Goal: Information Seeking & Learning: Learn about a topic

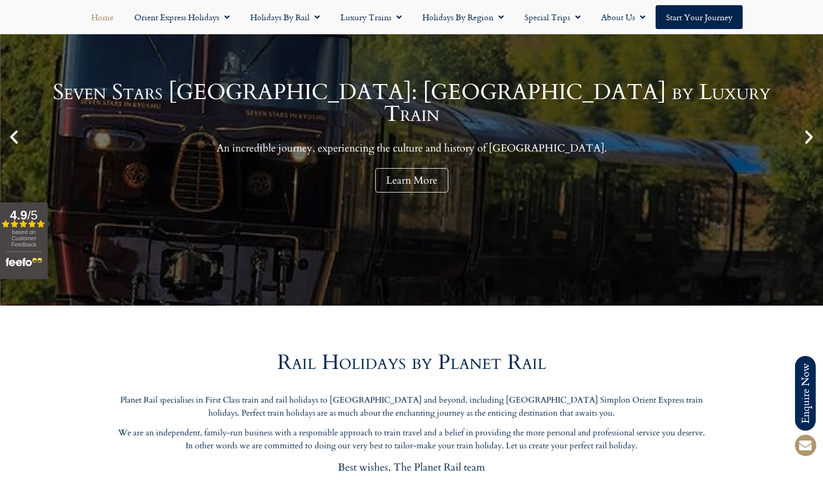
scroll to position [147, 0]
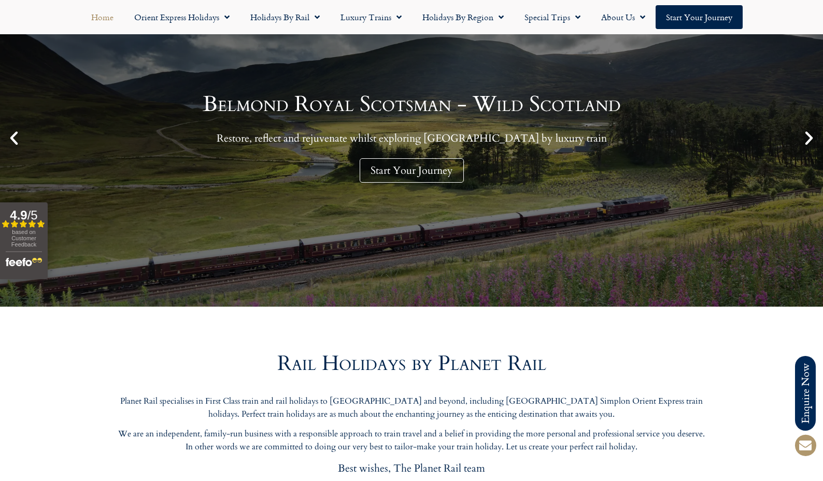
click at [809, 135] on icon "Next slide" at bounding box center [809, 138] width 18 height 18
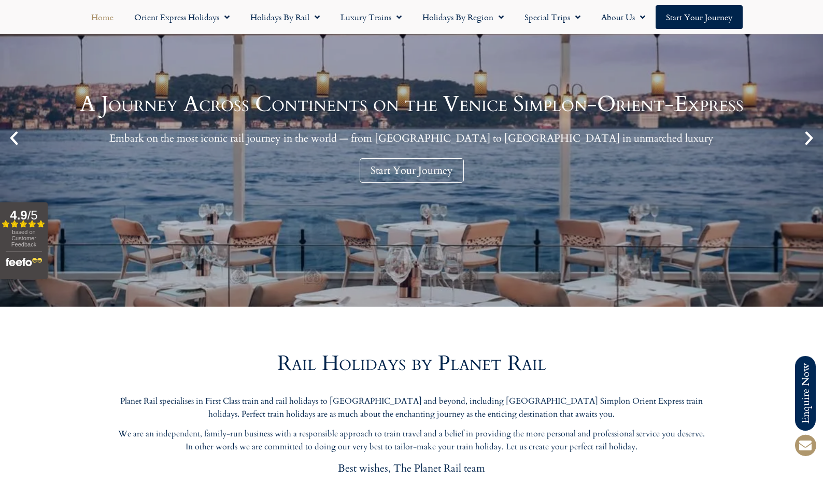
click at [809, 137] on icon "Next slide" at bounding box center [809, 138] width 18 height 18
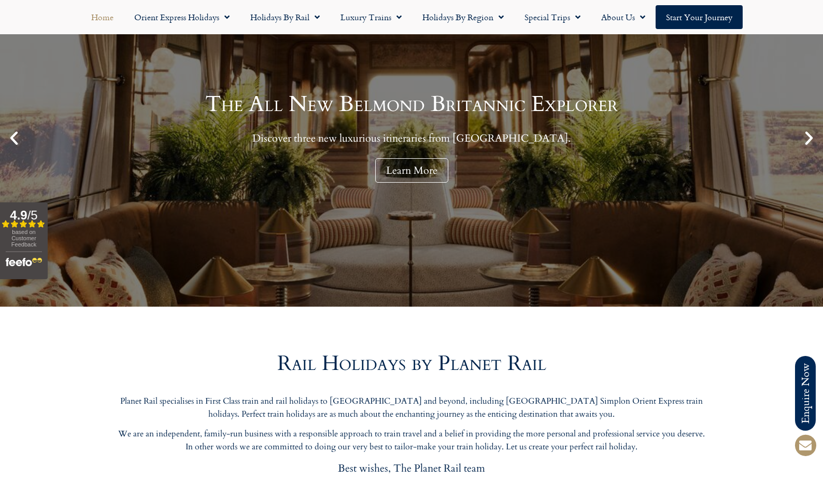
click at [807, 138] on icon "Next slide" at bounding box center [809, 138] width 18 height 18
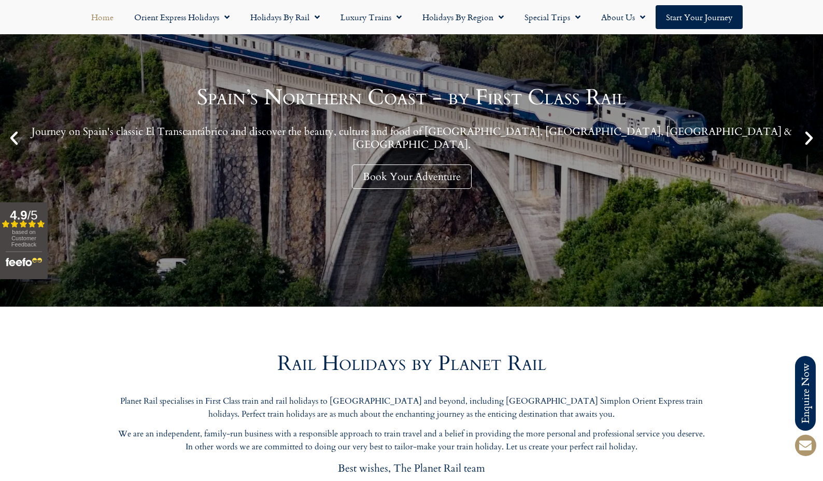
click at [807, 138] on icon "Next slide" at bounding box center [809, 138] width 18 height 18
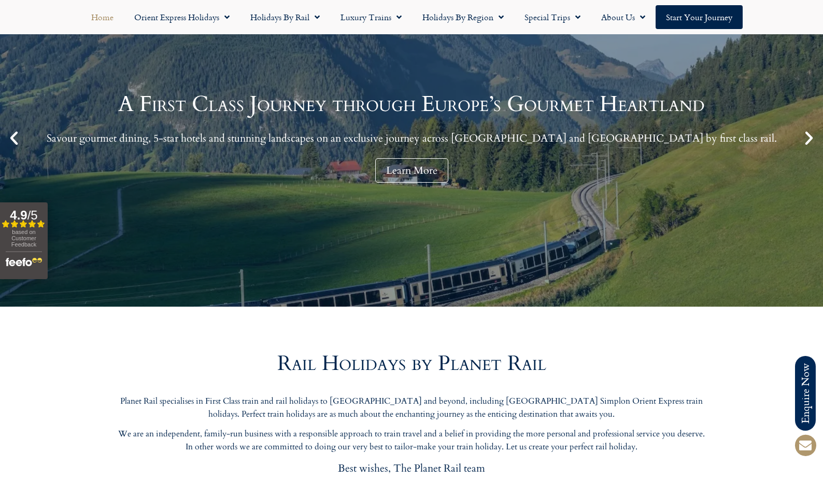
click at [807, 138] on icon "Next slide" at bounding box center [809, 138] width 18 height 18
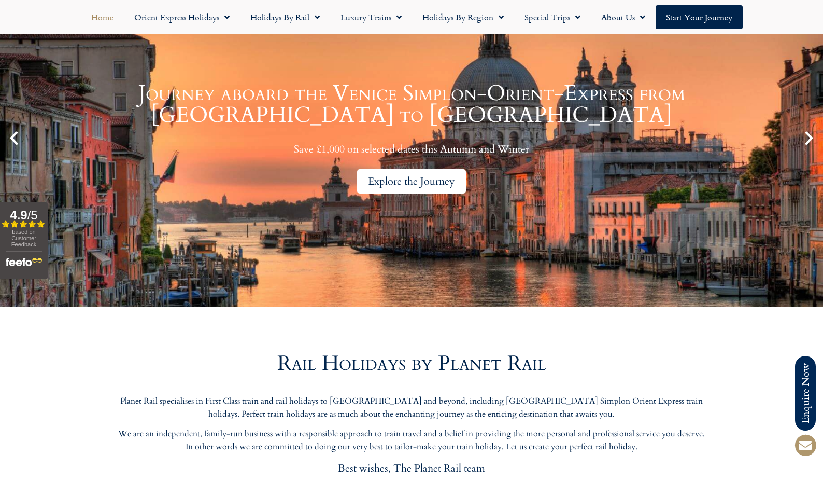
click at [401, 174] on div "Explore the Journey" at bounding box center [411, 181] width 109 height 24
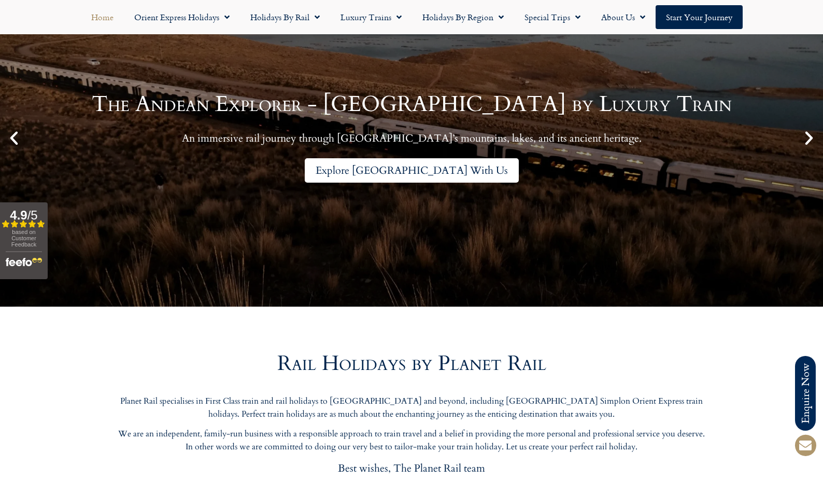
click at [426, 175] on link "Explore Peru With Us" at bounding box center [412, 170] width 214 height 24
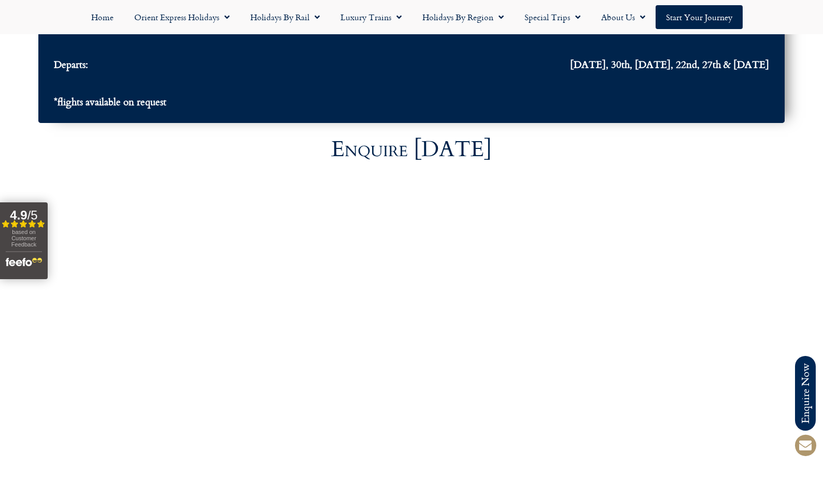
scroll to position [3587, 1]
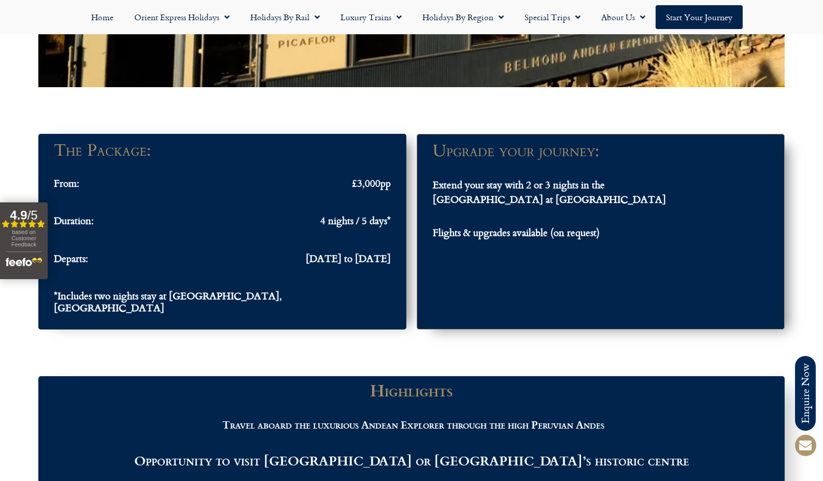
scroll to position [956, 0]
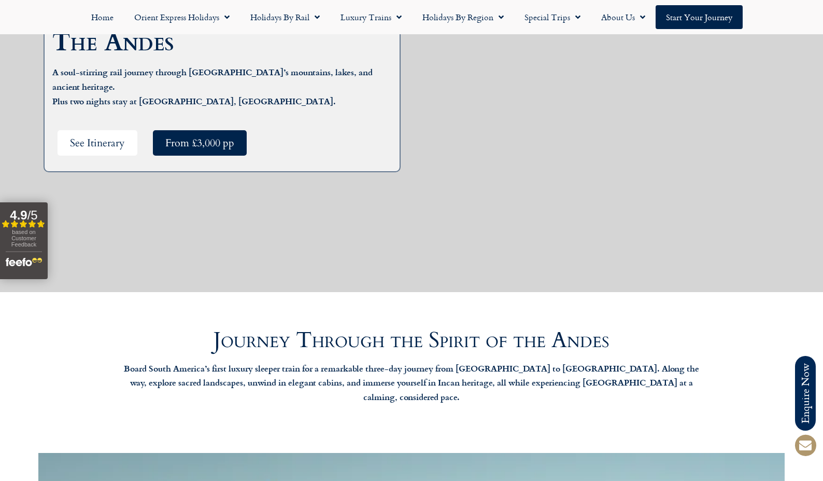
click at [107, 130] on link "See Itinerary" at bounding box center [98, 142] width 80 height 25
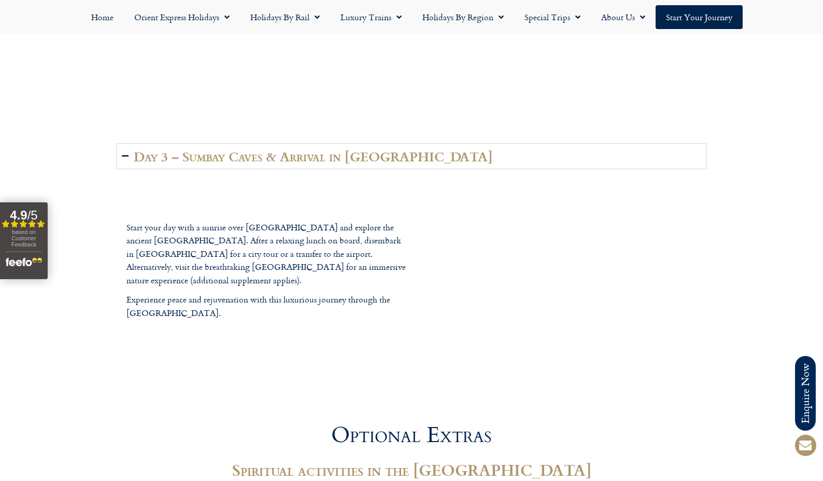
scroll to position [2365, 0]
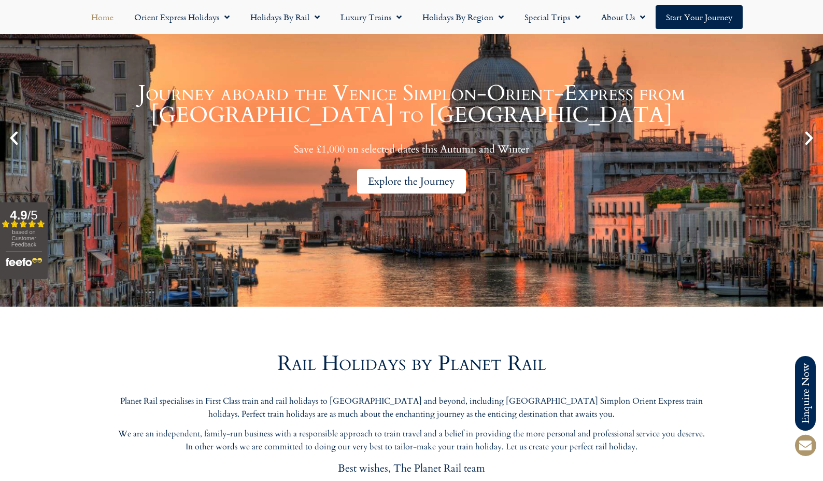
scroll to position [147, 0]
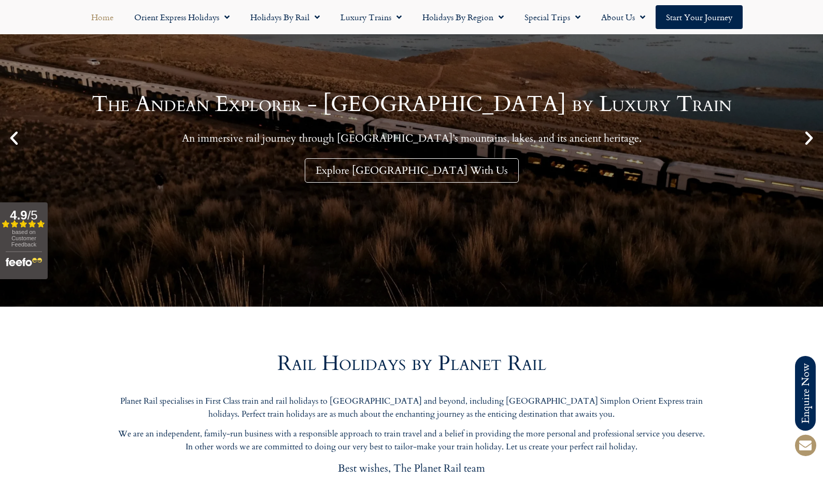
click at [808, 134] on icon "Next slide" at bounding box center [809, 138] width 18 height 18
click at [808, 136] on icon "Next slide" at bounding box center [809, 138] width 18 height 18
click at [810, 137] on icon "Next slide" at bounding box center [809, 138] width 18 height 18
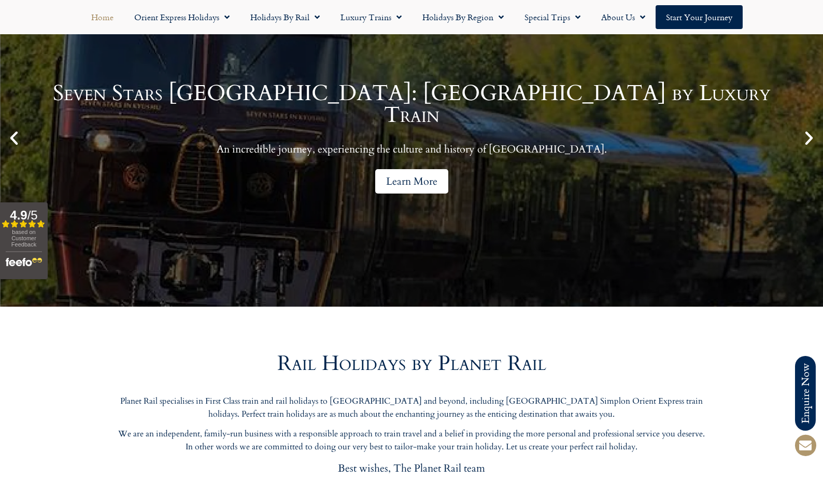
click at [411, 182] on link "Learn More" at bounding box center [411, 181] width 73 height 24
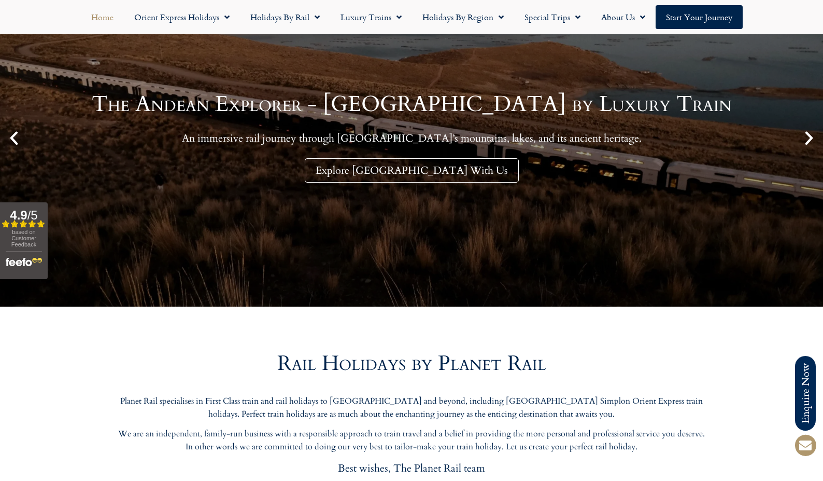
click at [808, 139] on icon "Next slide" at bounding box center [809, 138] width 18 height 18
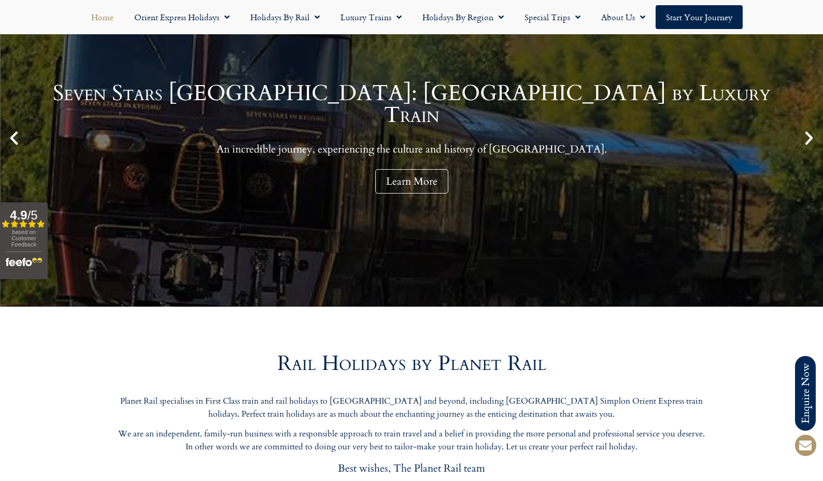
click at [808, 139] on icon "Next slide" at bounding box center [809, 138] width 18 height 18
click at [810, 138] on icon "Next slide" at bounding box center [809, 138] width 18 height 18
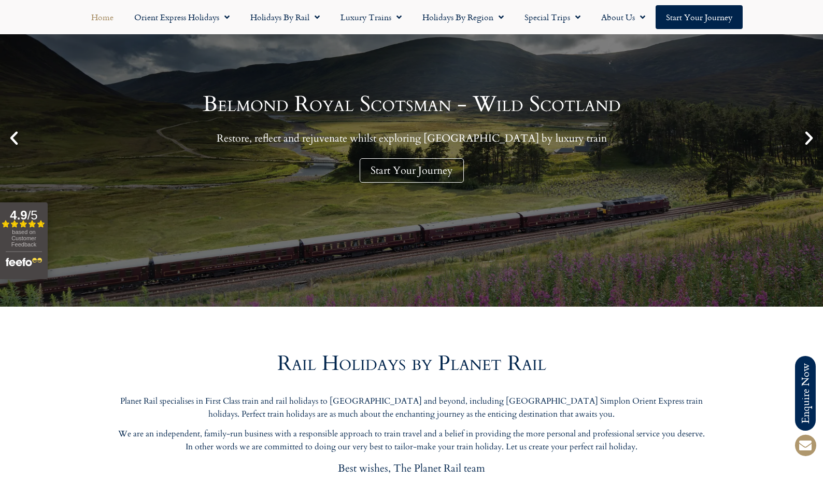
click at [15, 138] on icon "Previous slide" at bounding box center [14, 138] width 18 height 18
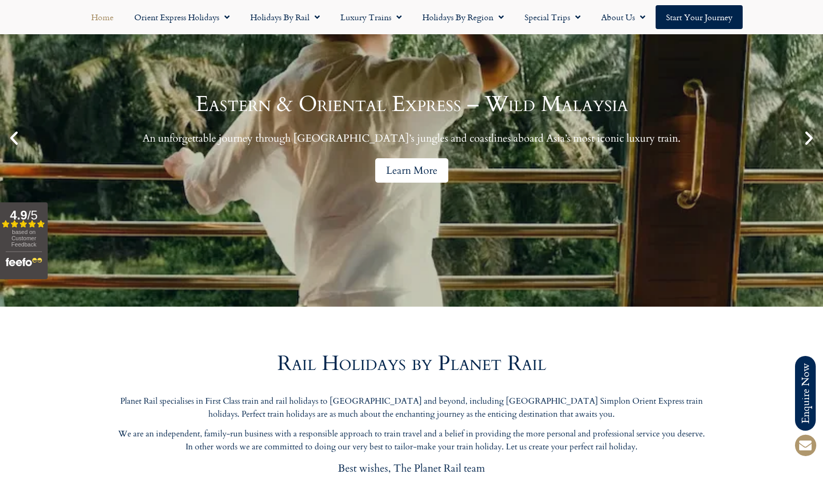
click at [414, 172] on link "Learn More" at bounding box center [411, 170] width 73 height 24
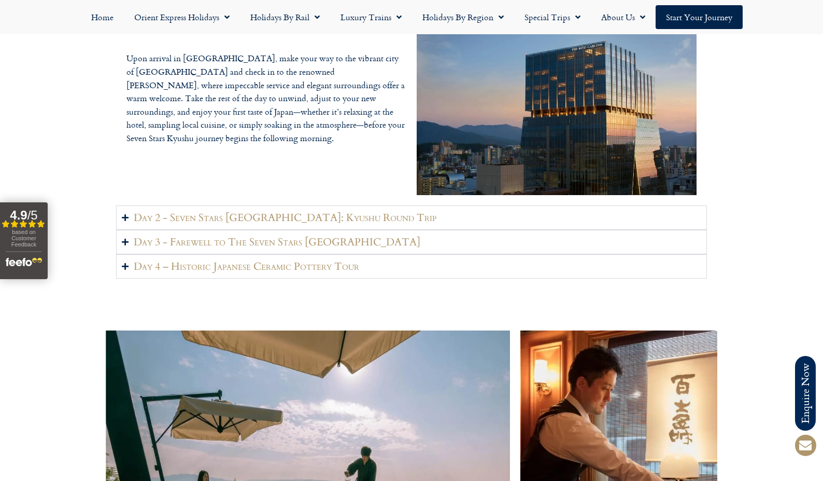
scroll to position [1548, 0]
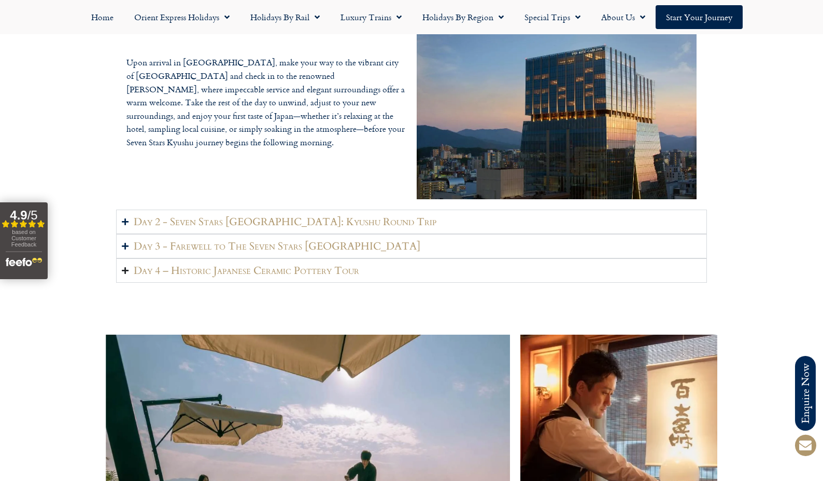
click at [279, 264] on h2 "Day 4 – Historic Japanese Ceramic Pottery Tour" at bounding box center [247, 270] width 226 height 13
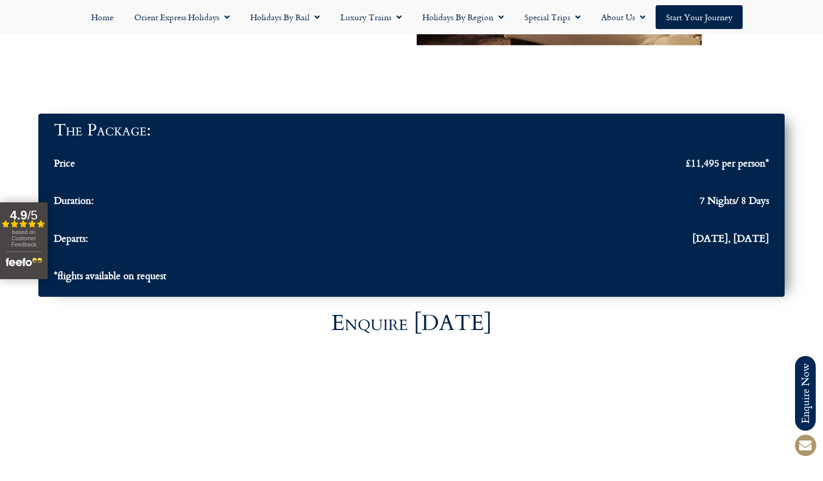
scroll to position [3673, 0]
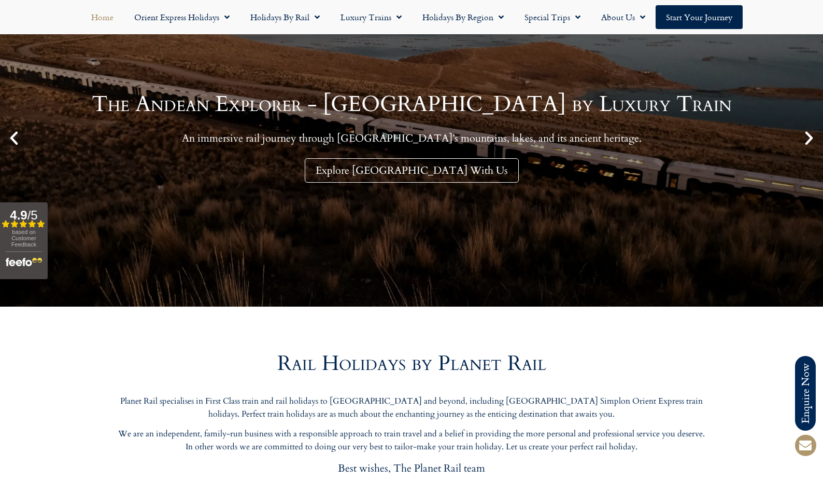
scroll to position [147, 0]
click at [810, 140] on icon "Next slide" at bounding box center [809, 138] width 18 height 18
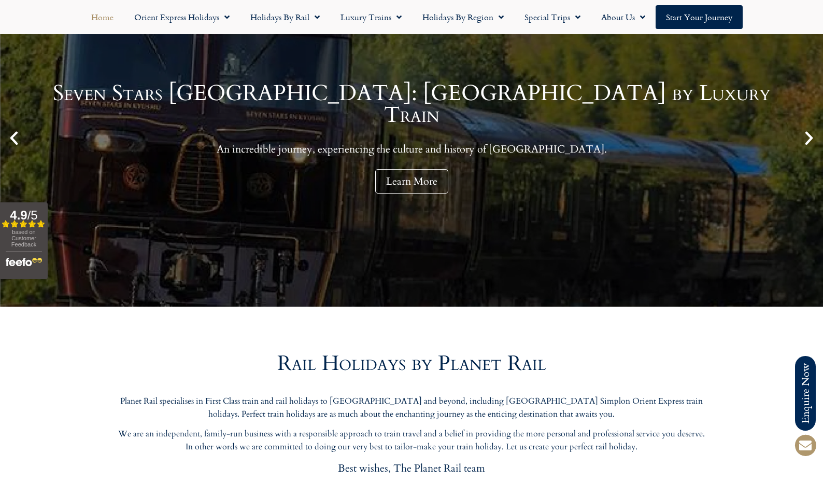
click at [810, 139] on icon "Next slide" at bounding box center [809, 138] width 18 height 18
click at [810, 138] on icon "Next slide" at bounding box center [809, 138] width 18 height 18
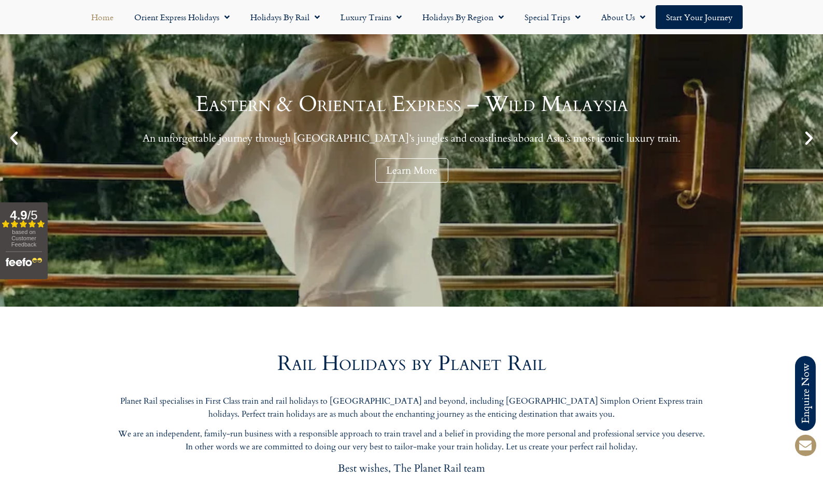
click at [810, 138] on icon "Next slide" at bounding box center [809, 138] width 18 height 18
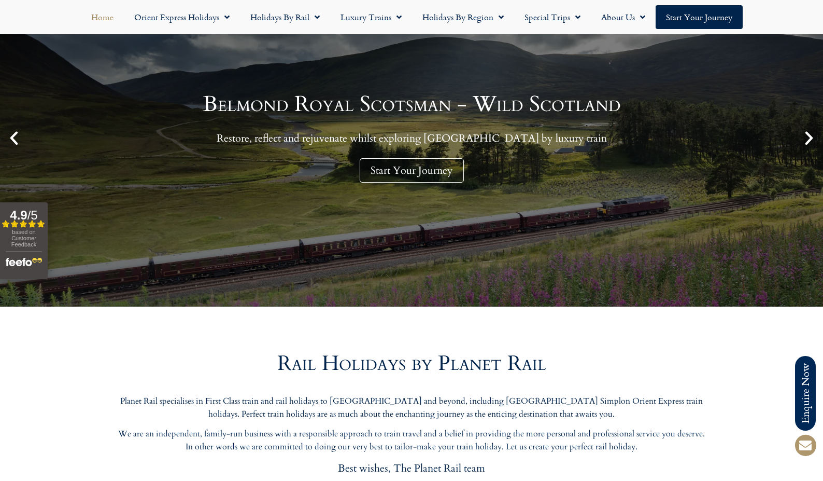
click at [810, 138] on icon "Next slide" at bounding box center [809, 138] width 18 height 18
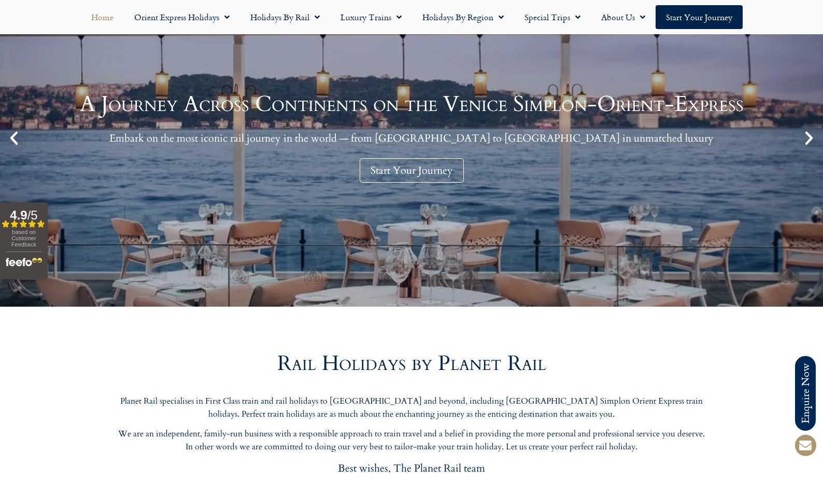
click at [13, 140] on icon "Previous slide" at bounding box center [14, 138] width 18 height 18
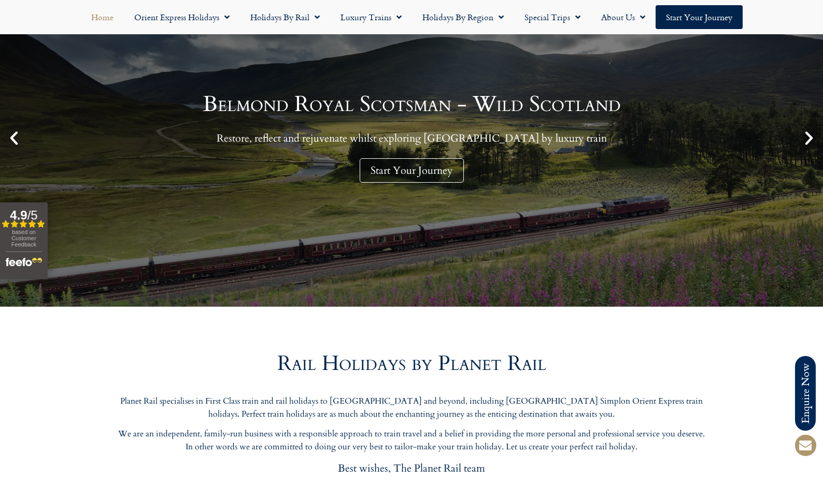
click at [13, 139] on icon "Previous slide" at bounding box center [14, 138] width 18 height 18
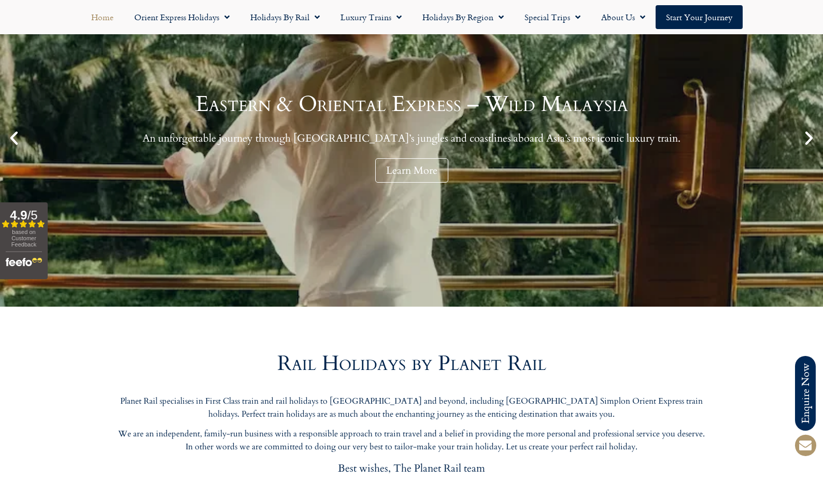
click at [813, 137] on icon "Next slide" at bounding box center [809, 138] width 18 height 18
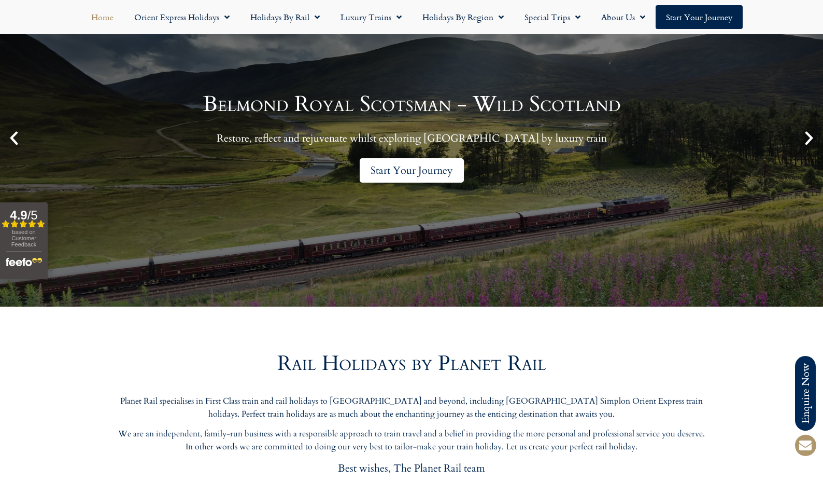
click at [448, 171] on link "Start Your Journey" at bounding box center [412, 170] width 104 height 24
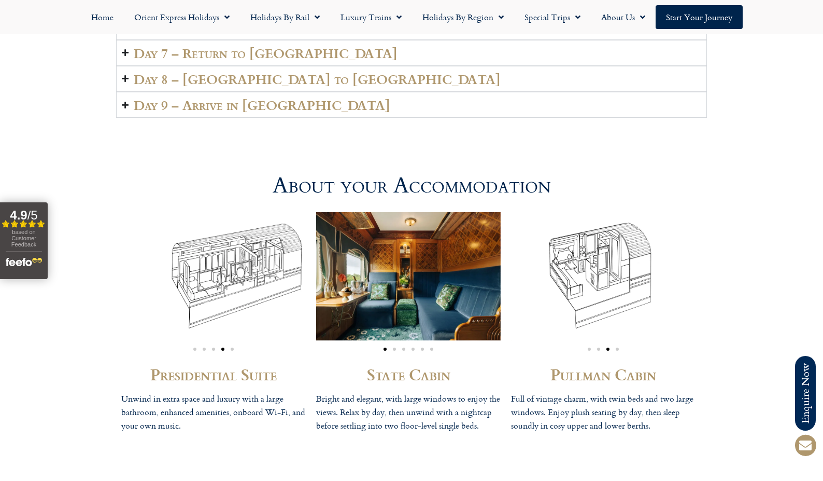
scroll to position [2781, 0]
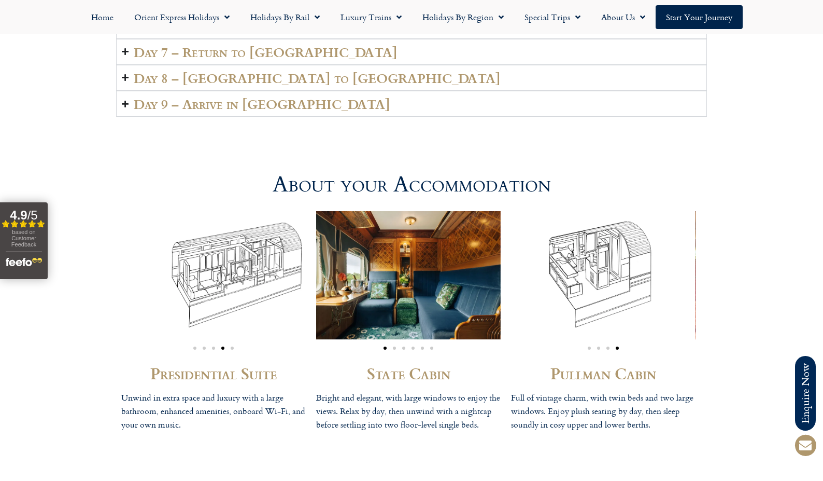
click at [496, 260] on img "1 / 6" at bounding box center [408, 275] width 185 height 128
click at [508, 257] on div "Pullman Cabin Full of vintage charm, with twin beds and two large windows. Enjo…" at bounding box center [603, 324] width 195 height 236
click at [233, 346] on span "Go to slide 5" at bounding box center [232, 347] width 3 height 3
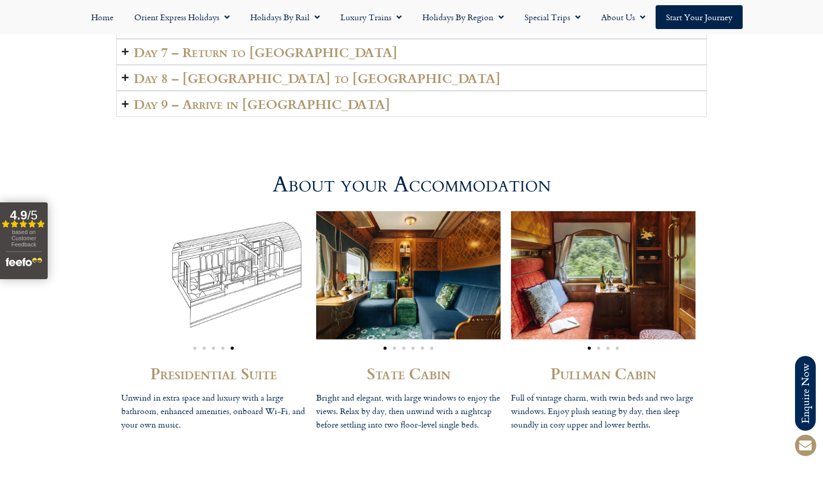
click at [394, 346] on span "Go to slide 2" at bounding box center [394, 347] width 3 height 3
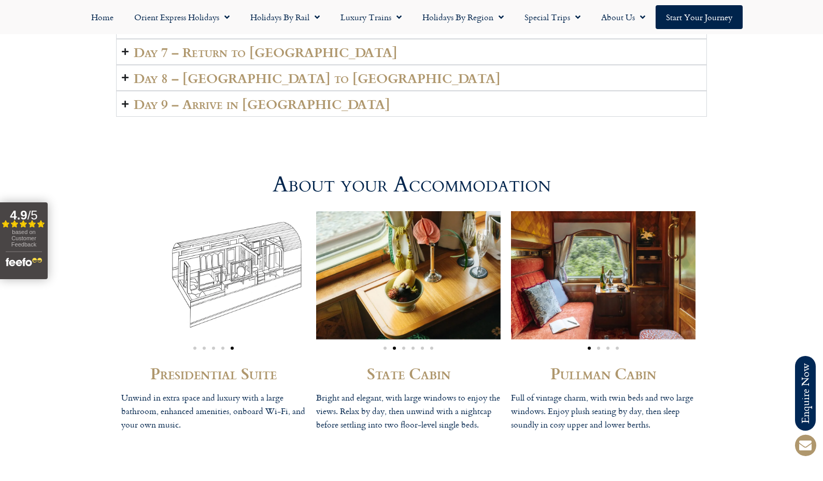
click at [404, 346] on span "Go to slide 3" at bounding box center [403, 347] width 3 height 3
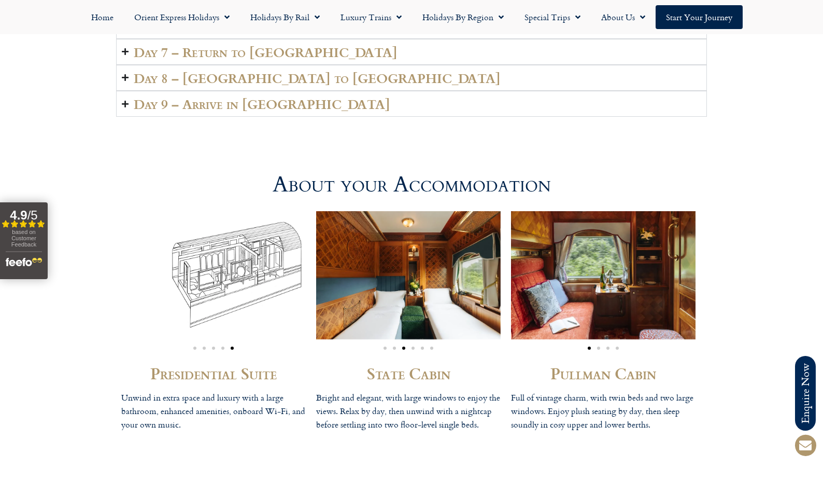
click at [395, 346] on span "Go to slide 2" at bounding box center [394, 347] width 3 height 3
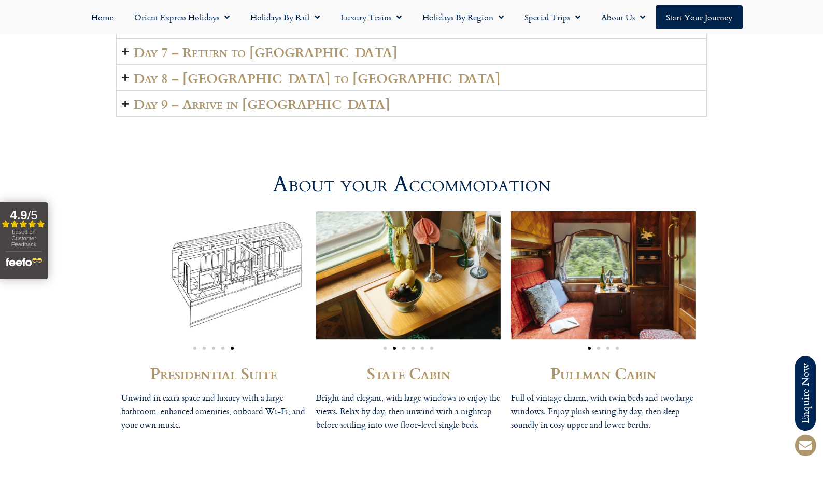
click at [404, 346] on span "Go to slide 3" at bounding box center [403, 347] width 3 height 3
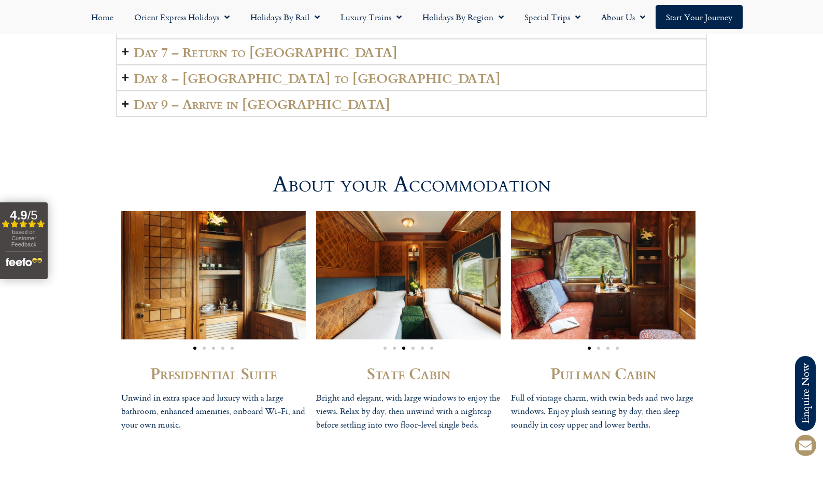
click at [412, 346] on span "Go to slide 4" at bounding box center [413, 347] width 3 height 3
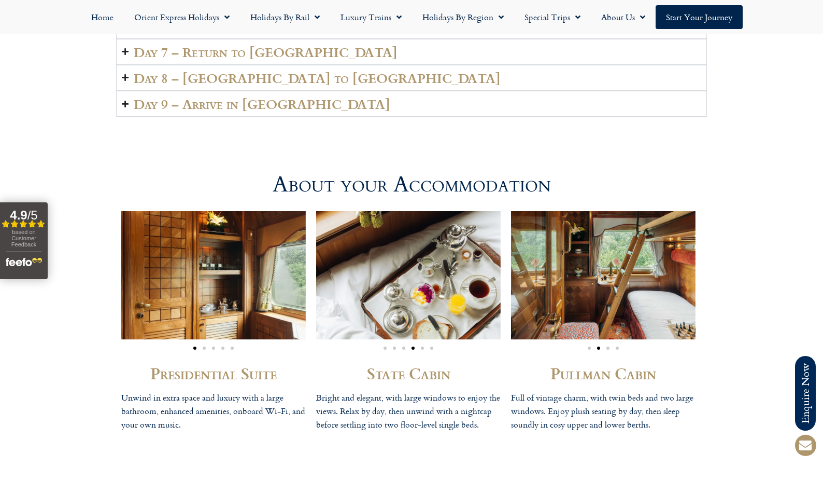
click at [422, 346] on span "Go to slide 5" at bounding box center [422, 347] width 3 height 3
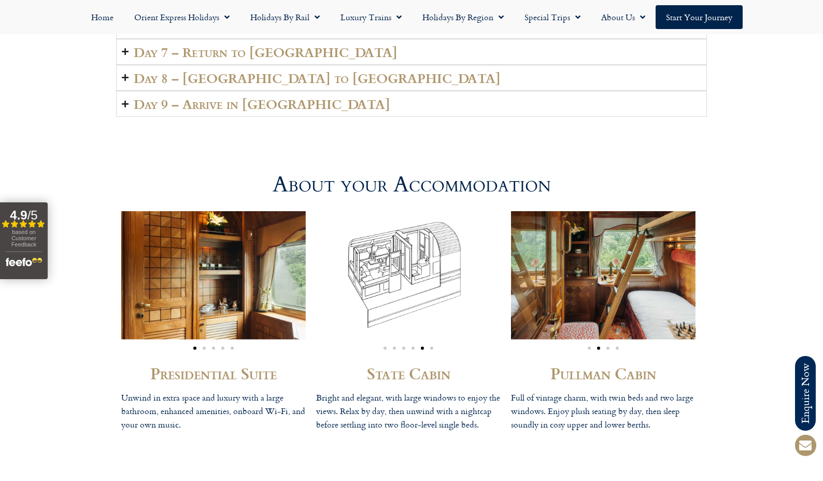
click at [204, 346] on span "Go to slide 2" at bounding box center [204, 347] width 3 height 3
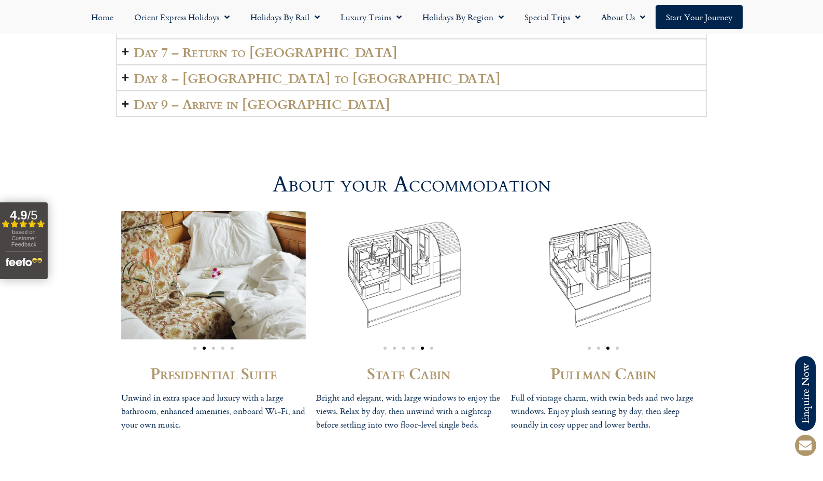
click at [215, 346] on span "Go to slide 3" at bounding box center [213, 347] width 3 height 3
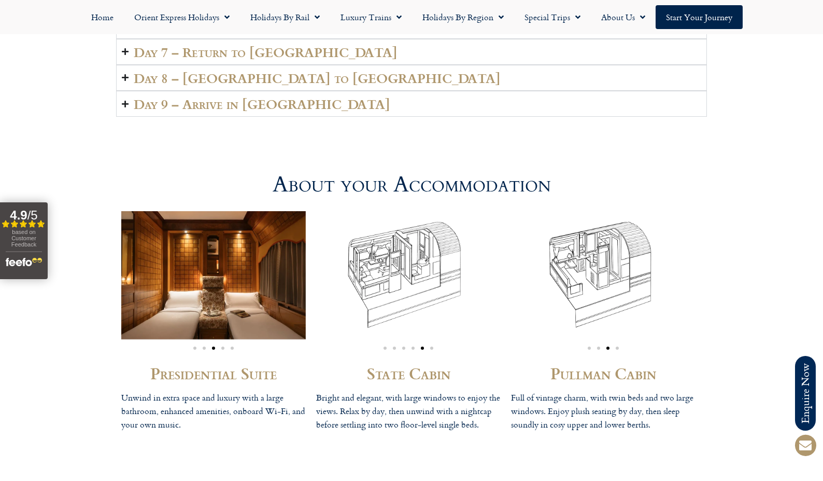
click at [222, 346] on span "Go to slide 4" at bounding box center [222, 347] width 3 height 3
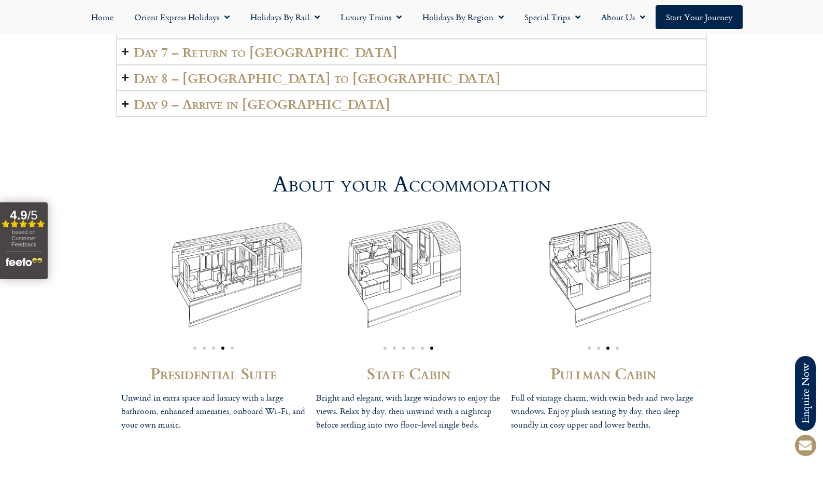
click at [233, 346] on span "Go to slide 5" at bounding box center [232, 347] width 3 height 3
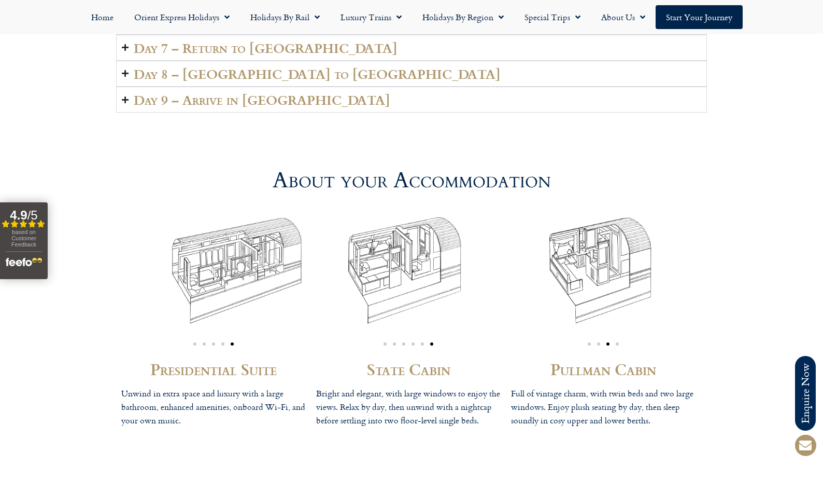
click at [224, 329] on div "Image Carousel" at bounding box center [213, 279] width 185 height 144
click at [223, 341] on span "Go to slide 4" at bounding box center [222, 342] width 3 height 3
click at [213, 341] on span "Go to slide 3" at bounding box center [213, 342] width 3 height 3
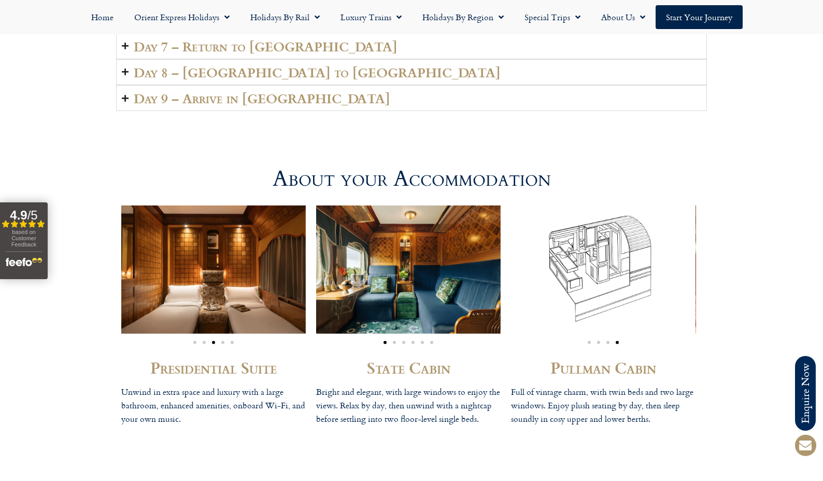
click at [396, 341] on span "Go to slide 2" at bounding box center [394, 342] width 3 height 3
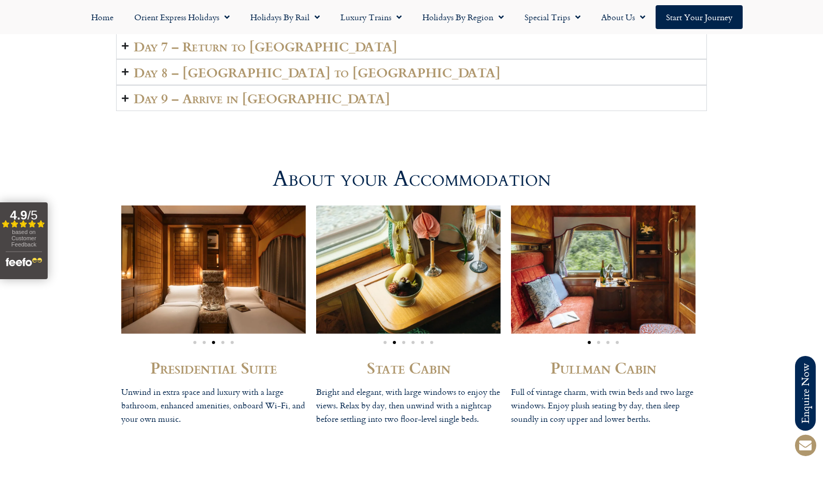
click at [387, 334] on div "Image Carousel" at bounding box center [408, 340] width 185 height 12
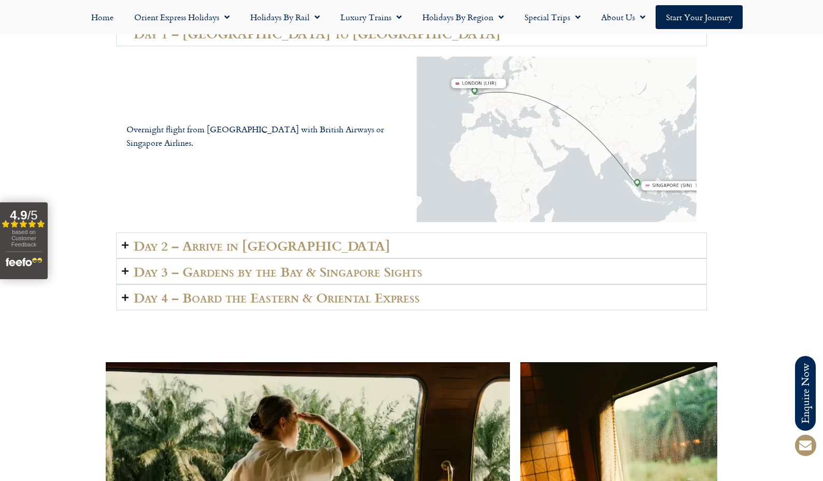
scroll to position [1659, 0]
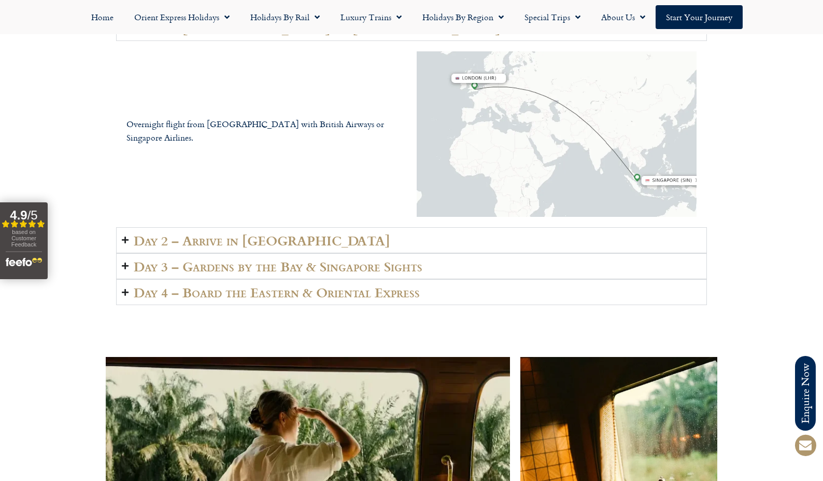
click at [274, 233] on h2 "Day 2 – Arrive in Singapore" at bounding box center [262, 240] width 257 height 15
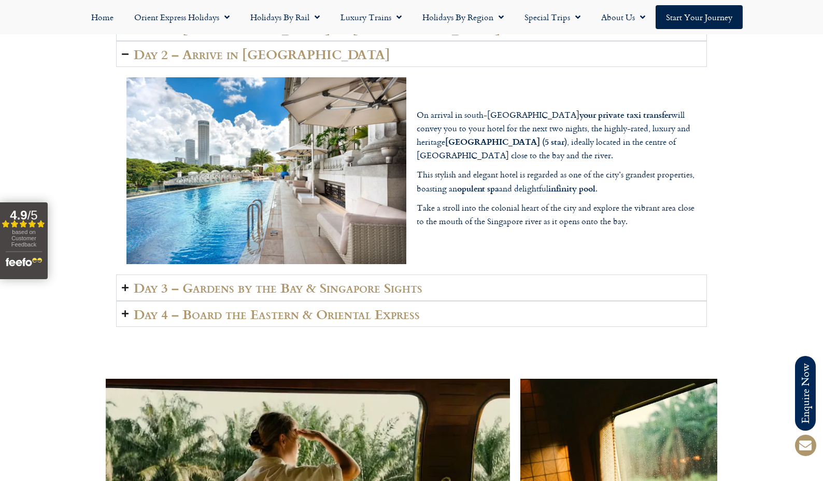
click at [218, 280] on h2 "Day 3 – Gardens by the Bay & Singapore Sights" at bounding box center [278, 287] width 289 height 15
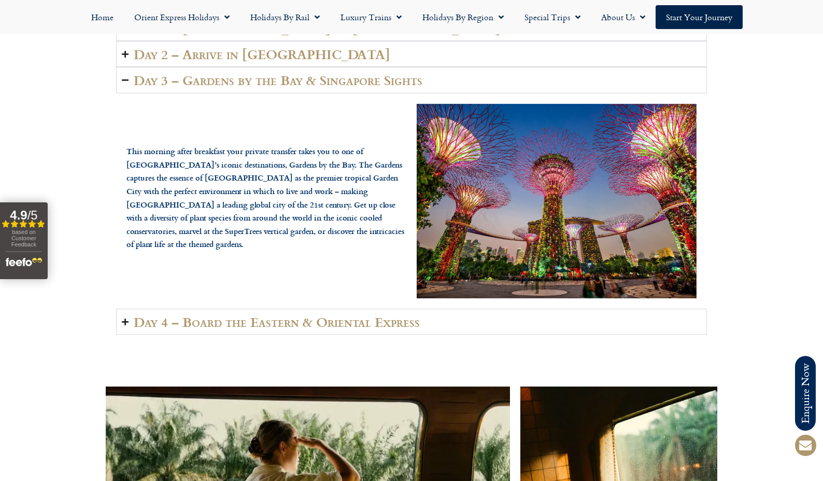
click at [216, 314] on h2 "Day 4 – Board the Eastern & Oriental Express" at bounding box center [277, 321] width 286 height 15
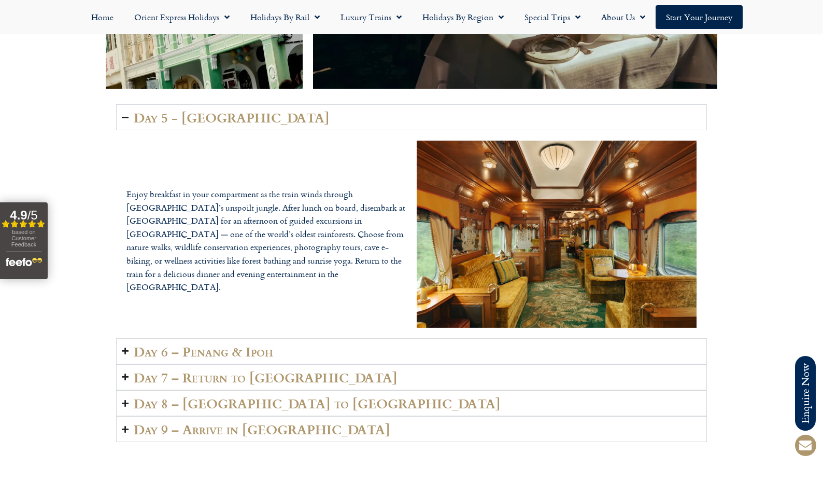
scroll to position [2504, 0]
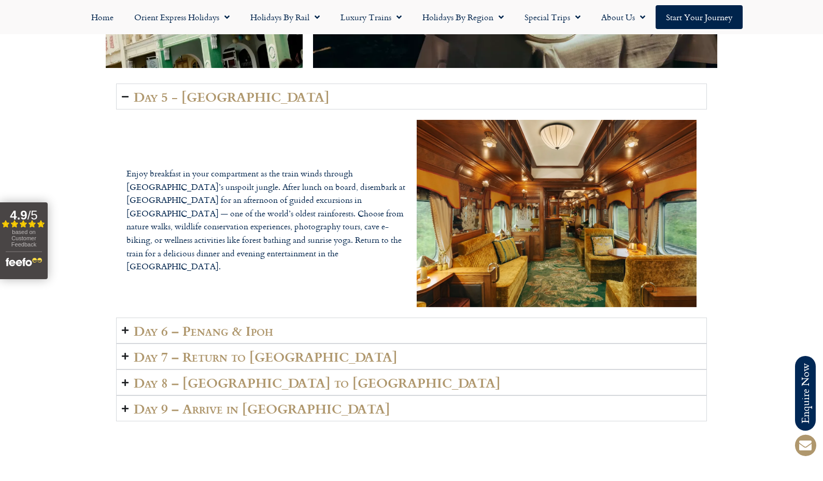
click at [210, 323] on h2 "Day 6 – Penang & Ipoh" at bounding box center [203, 330] width 139 height 15
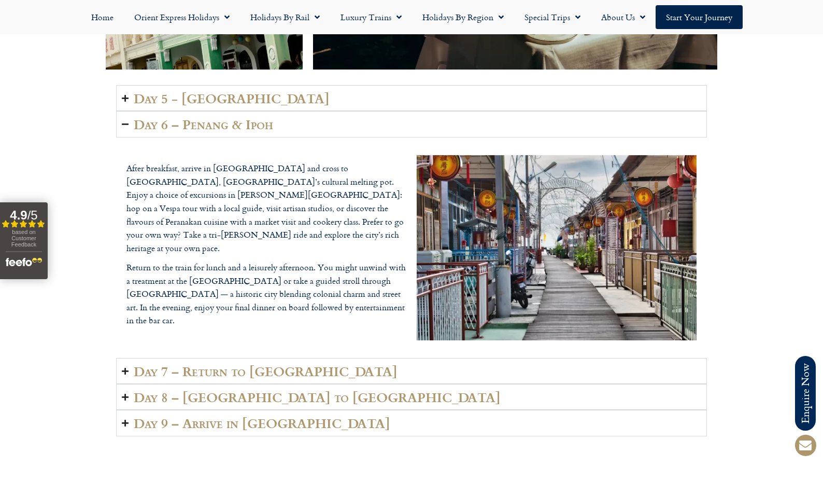
click at [211, 363] on h2 "Day 7 – Return to Singapore" at bounding box center [266, 370] width 264 height 15
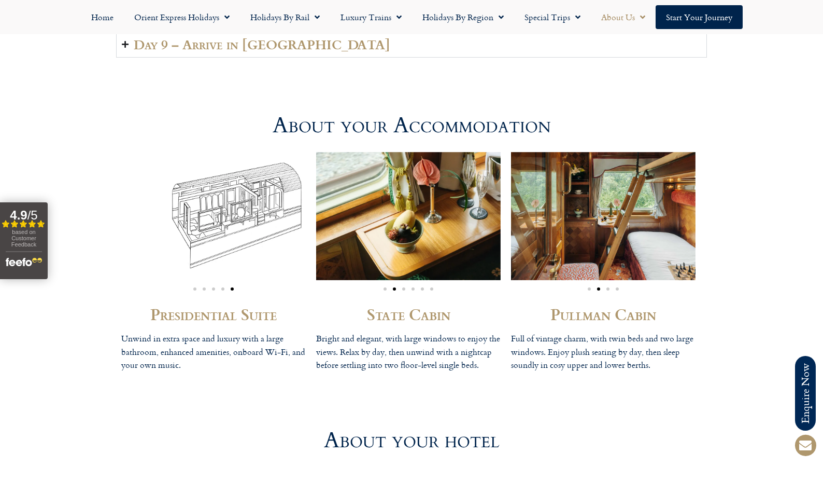
scroll to position [2850, 0]
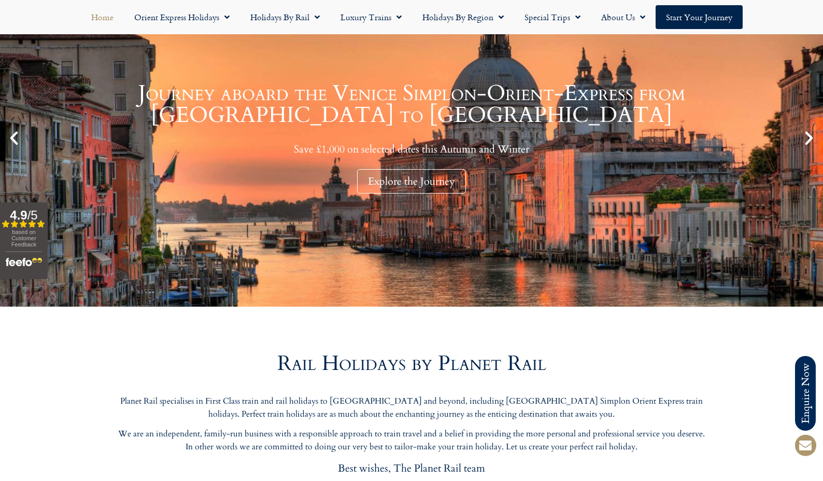
click at [15, 135] on icon "Previous slide" at bounding box center [14, 138] width 18 height 18
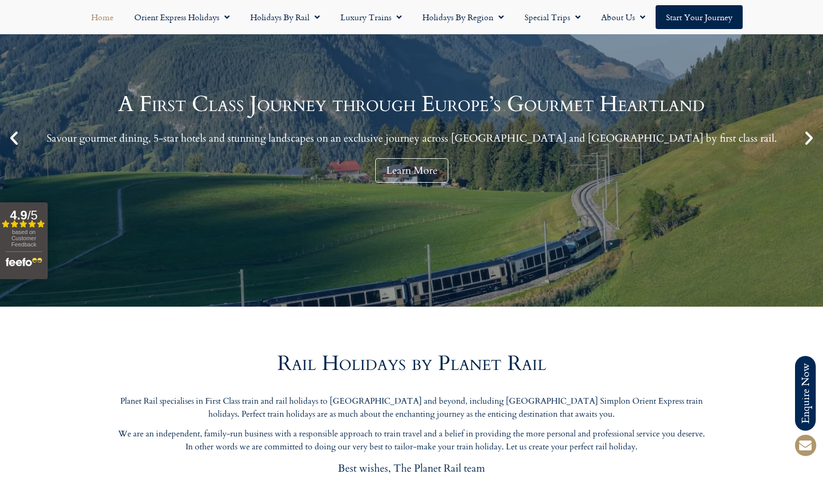
click at [15, 139] on icon "Previous slide" at bounding box center [14, 138] width 18 height 18
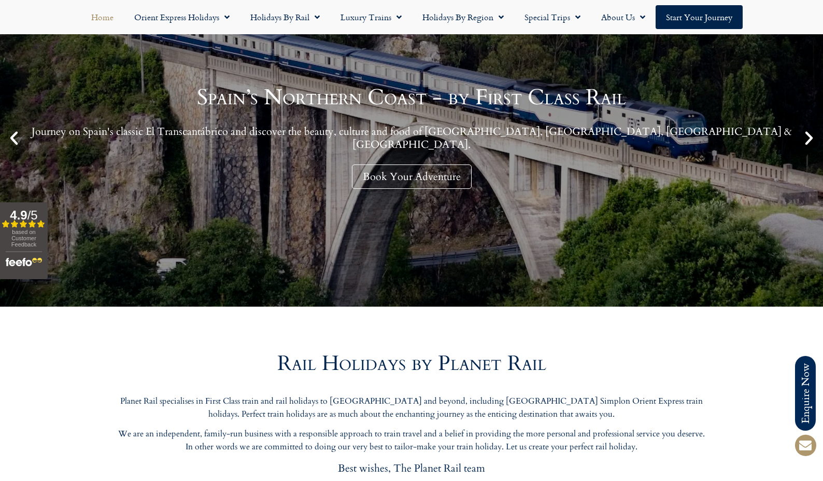
click at [15, 139] on icon "Previous slide" at bounding box center [14, 138] width 18 height 18
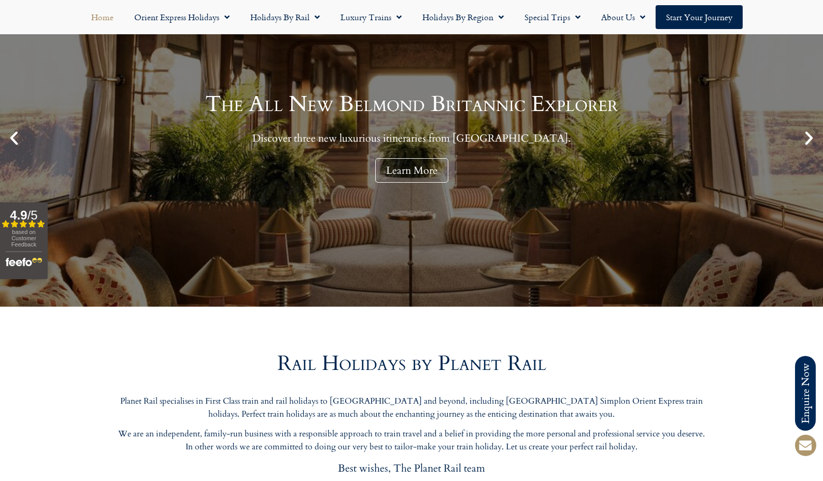
click at [15, 137] on icon "Previous slide" at bounding box center [14, 138] width 18 height 18
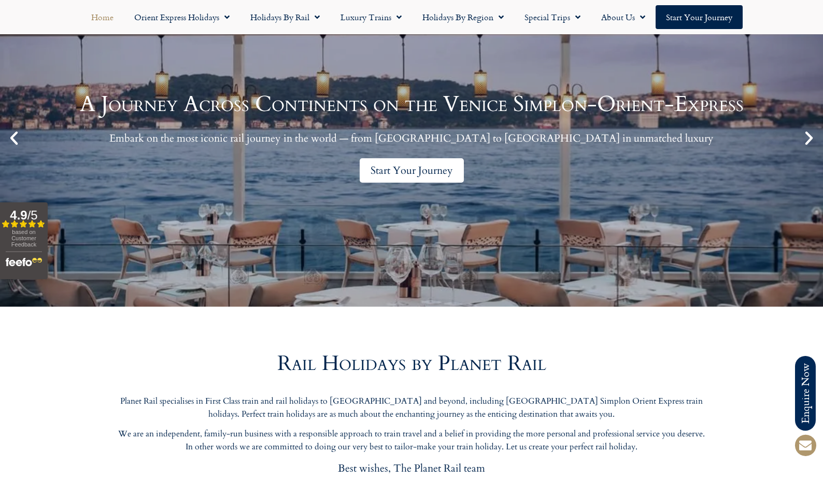
click at [425, 173] on link "Start Your Journey" at bounding box center [412, 170] width 104 height 24
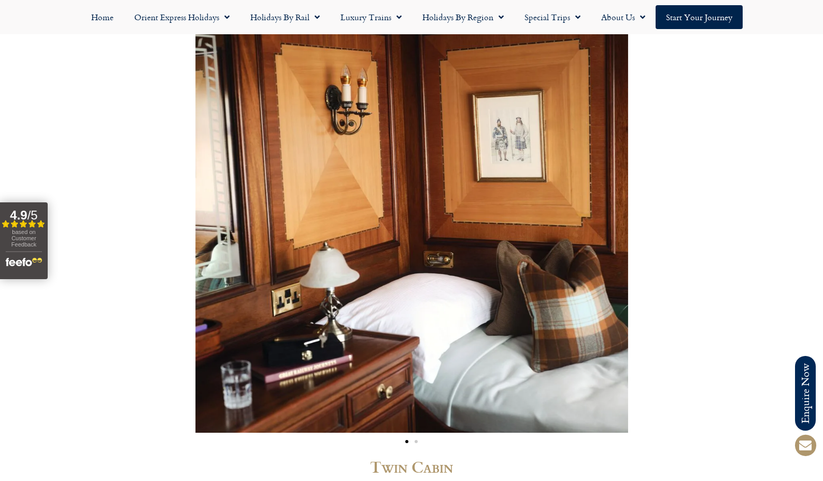
scroll to position [2862, 0]
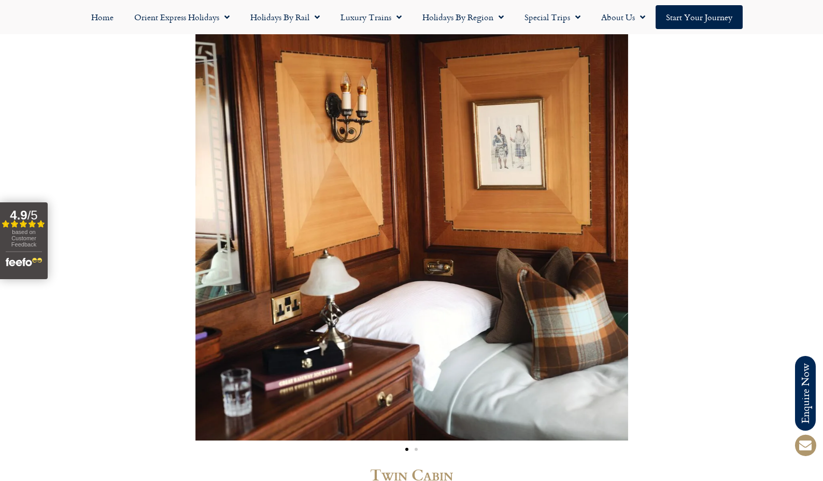
click at [416, 447] on span "Go to slide 2" at bounding box center [416, 448] width 3 height 3
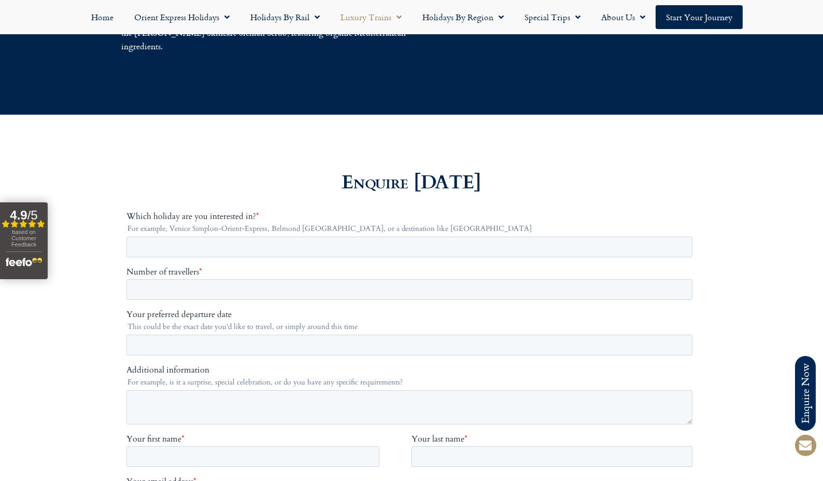
scroll to position [3659, 0]
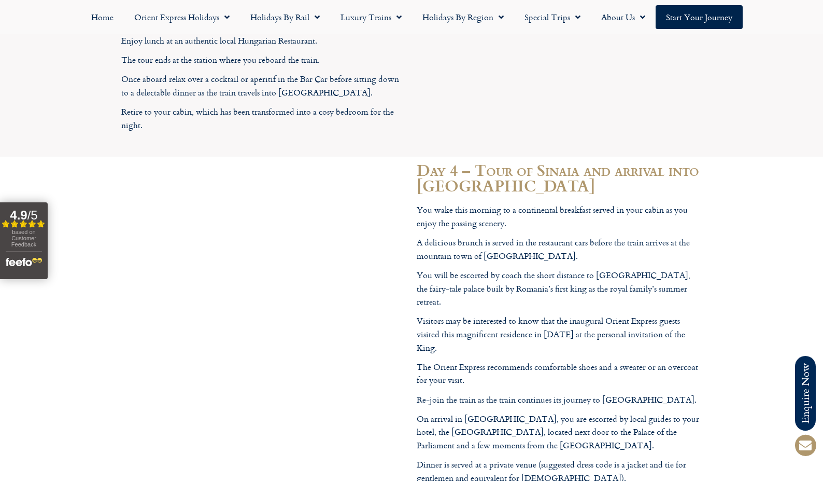
scroll to position [3306, 0]
